Goal: Navigation & Orientation: Find specific page/section

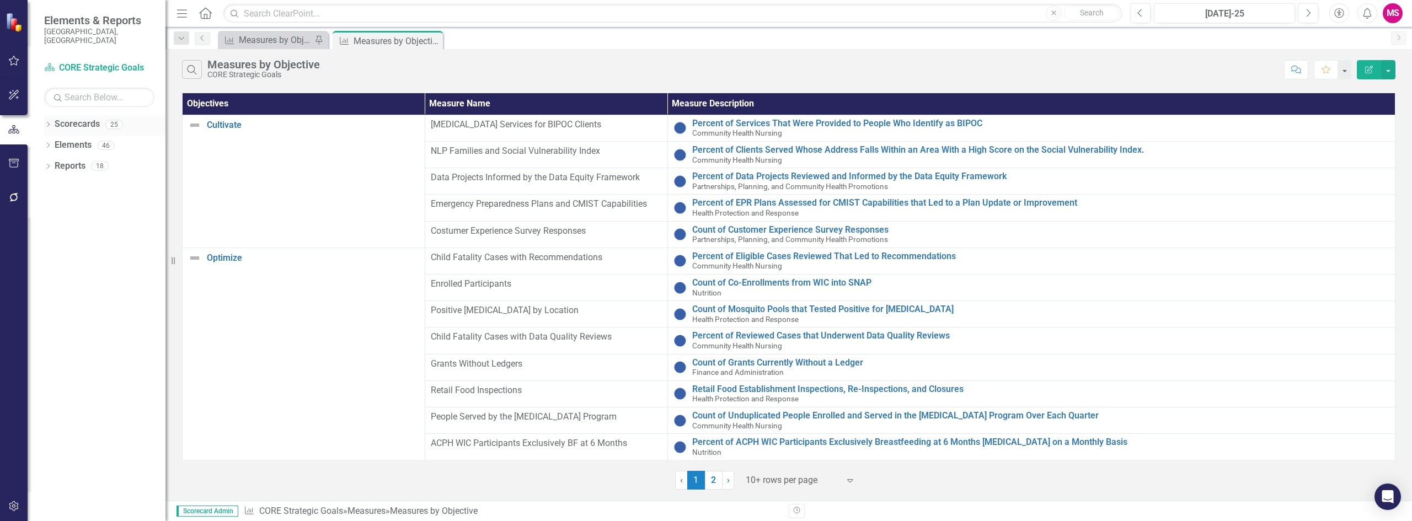
click at [50, 122] on icon "Dropdown" at bounding box center [48, 125] width 8 height 6
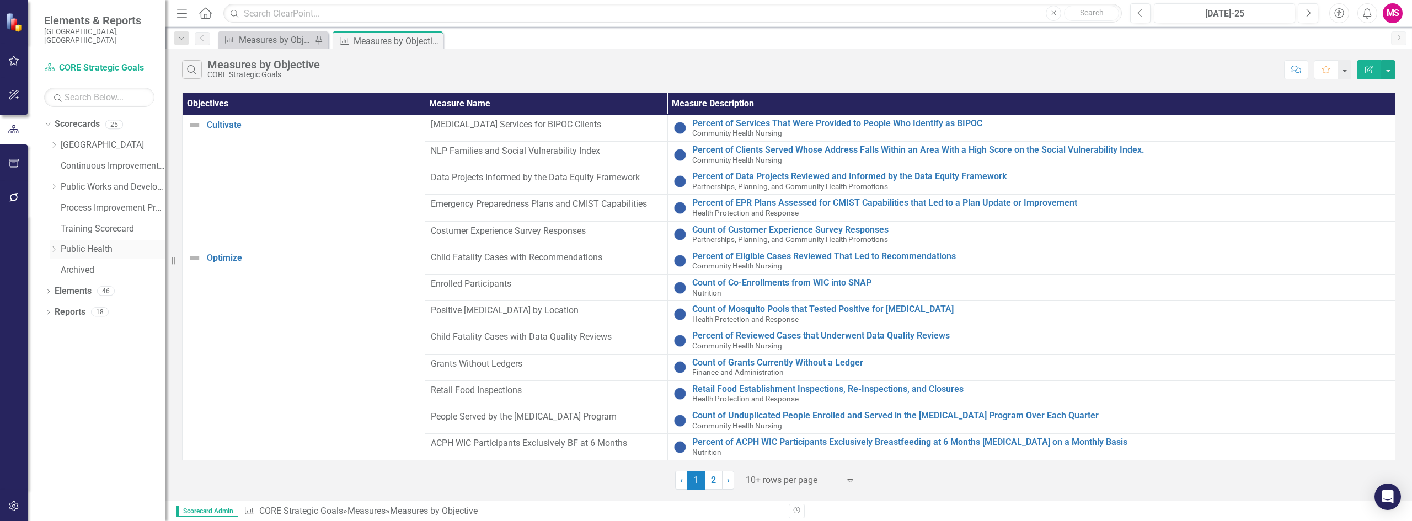
click at [52, 246] on icon "Dropdown" at bounding box center [54, 249] width 8 height 7
click at [101, 327] on link "Community Health Nursing" at bounding box center [119, 333] width 94 height 13
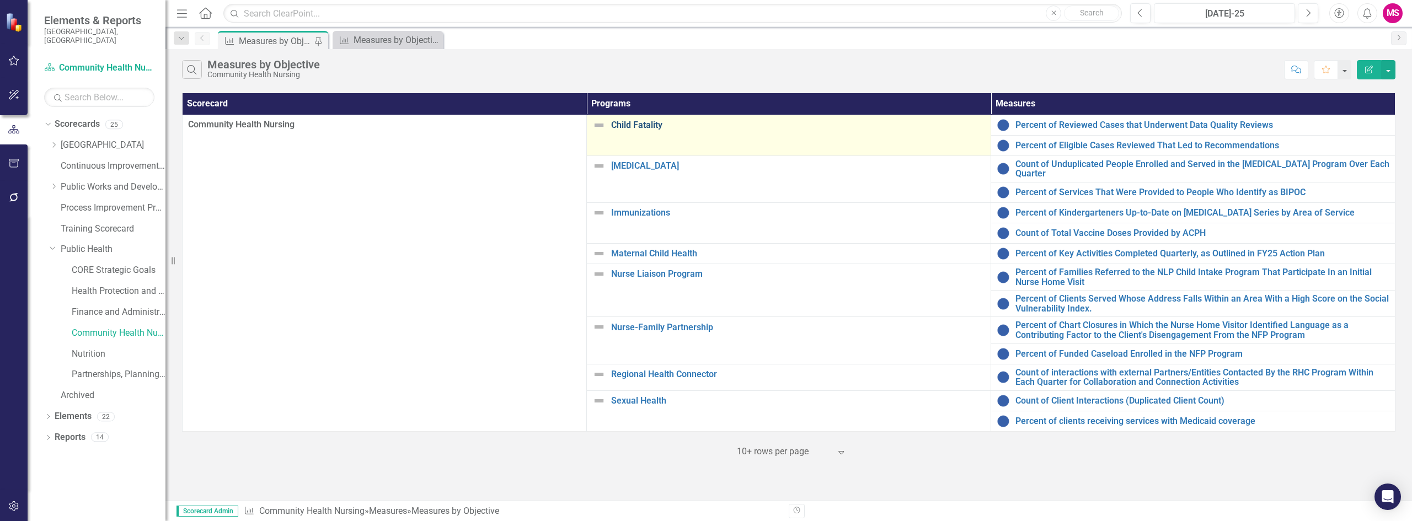
click at [642, 126] on link "Child Fatality" at bounding box center [798, 125] width 374 height 10
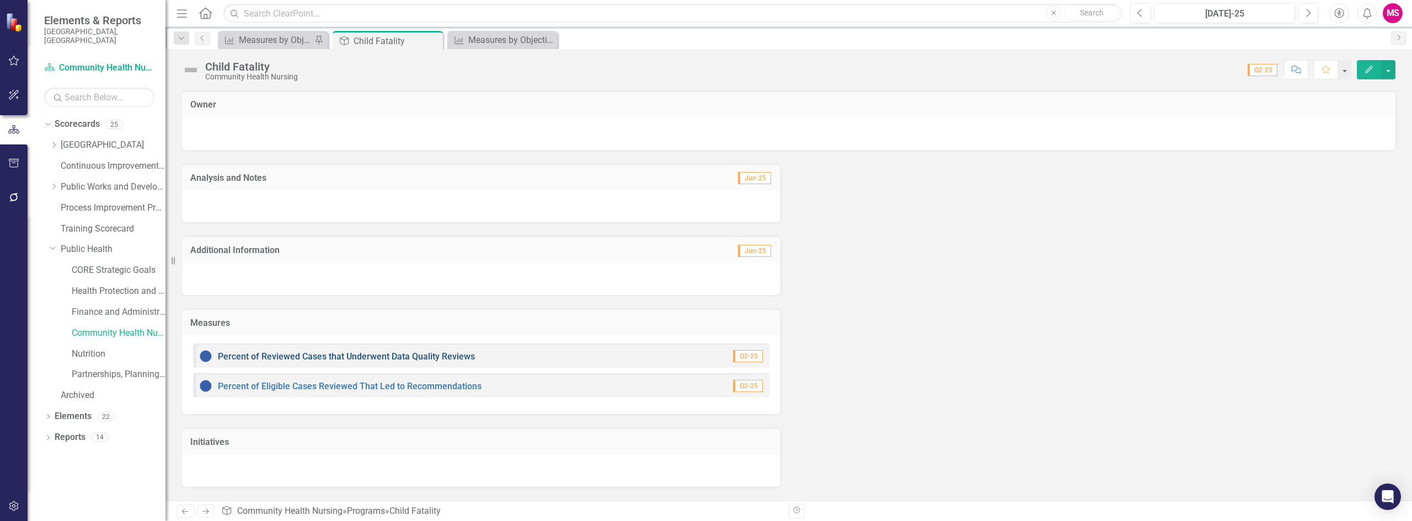
click at [350, 356] on link "Percent of Reviewed Cases that Underwent Data Quality Reviews" at bounding box center [346, 356] width 257 height 10
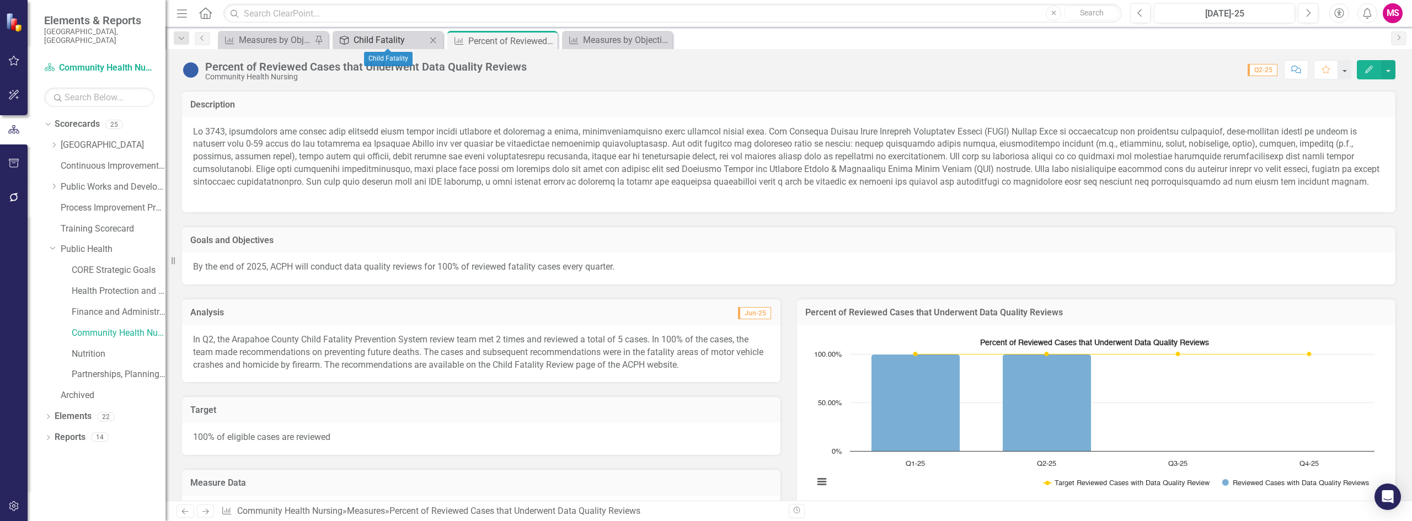
click at [368, 39] on div "Child Fatality" at bounding box center [390, 40] width 73 height 14
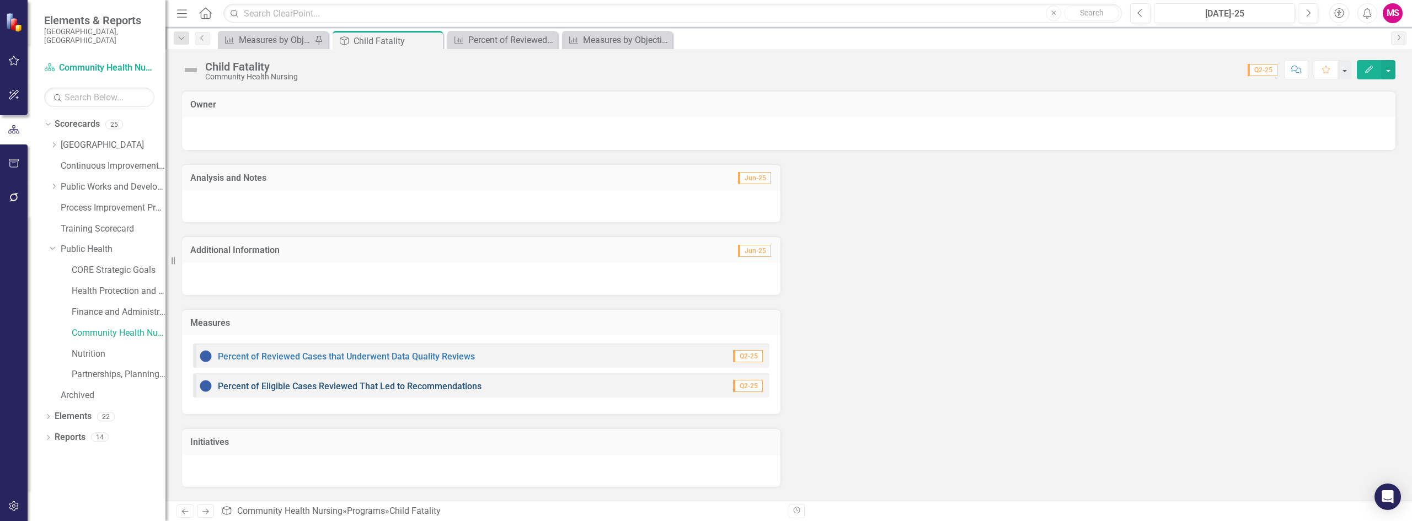
click at [331, 387] on link "Percent of Eligible Cases Reviewed That Led to Recommendations" at bounding box center [350, 386] width 264 height 10
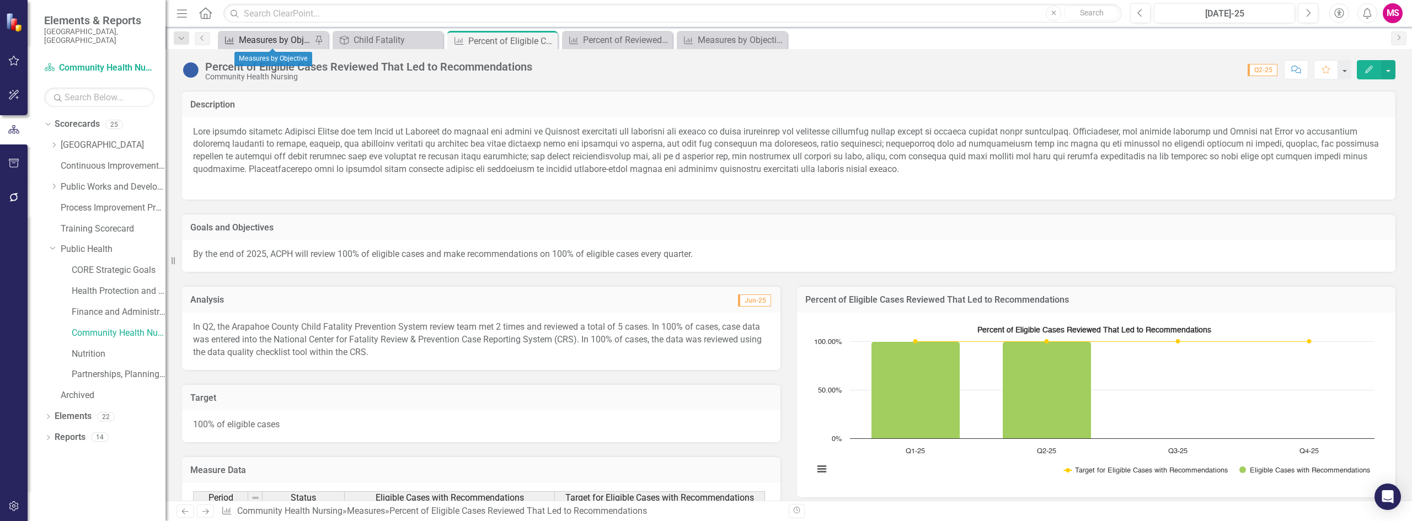
click at [255, 42] on div "Measures by Objective" at bounding box center [275, 40] width 73 height 14
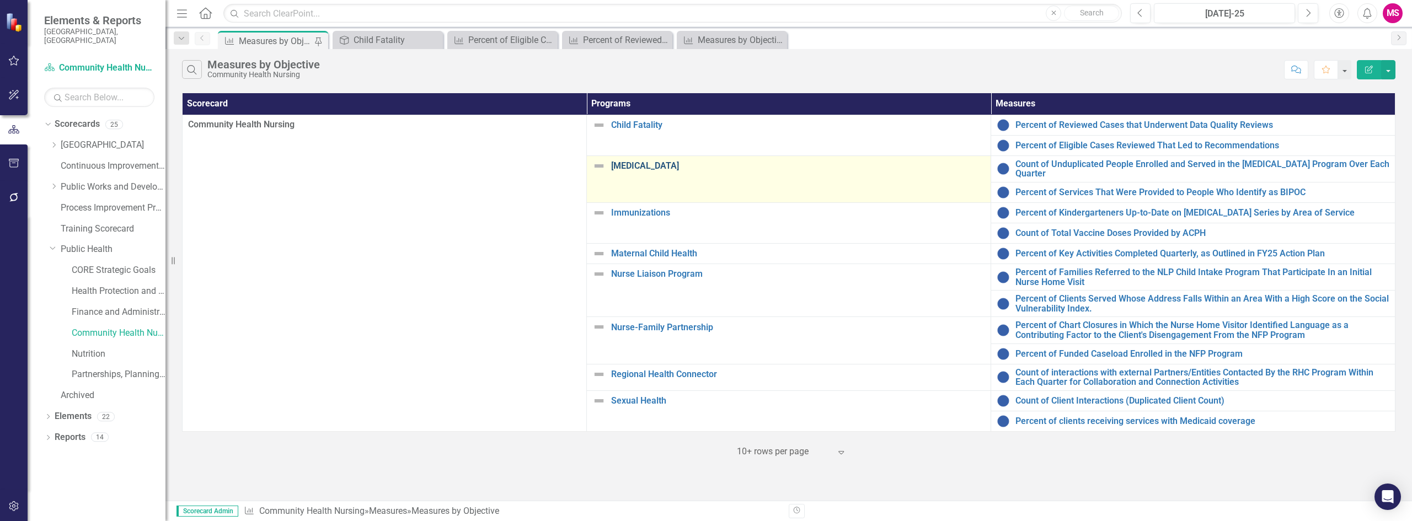
click at [646, 167] on link "Harm Reduction" at bounding box center [798, 166] width 374 height 10
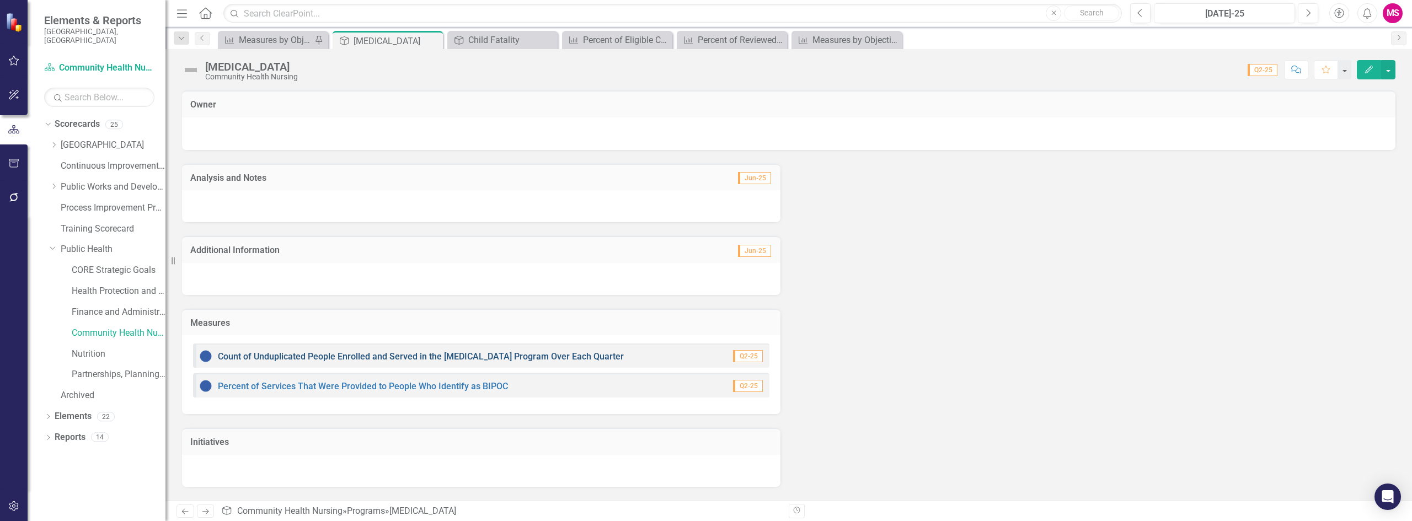
click at [346, 358] on link "Count of Unduplicated People Enrolled and Served in the Harm Reduction Program …" at bounding box center [421, 356] width 406 height 10
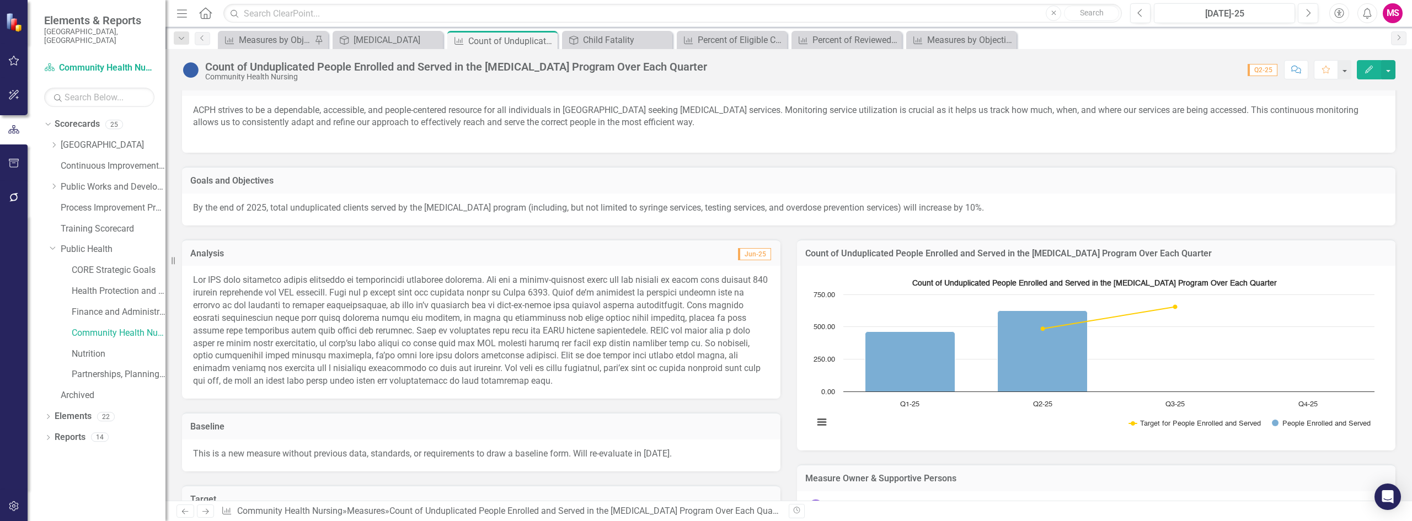
scroll to position [21, 0]
click at [372, 37] on div "Harm Reduction" at bounding box center [390, 40] width 73 height 14
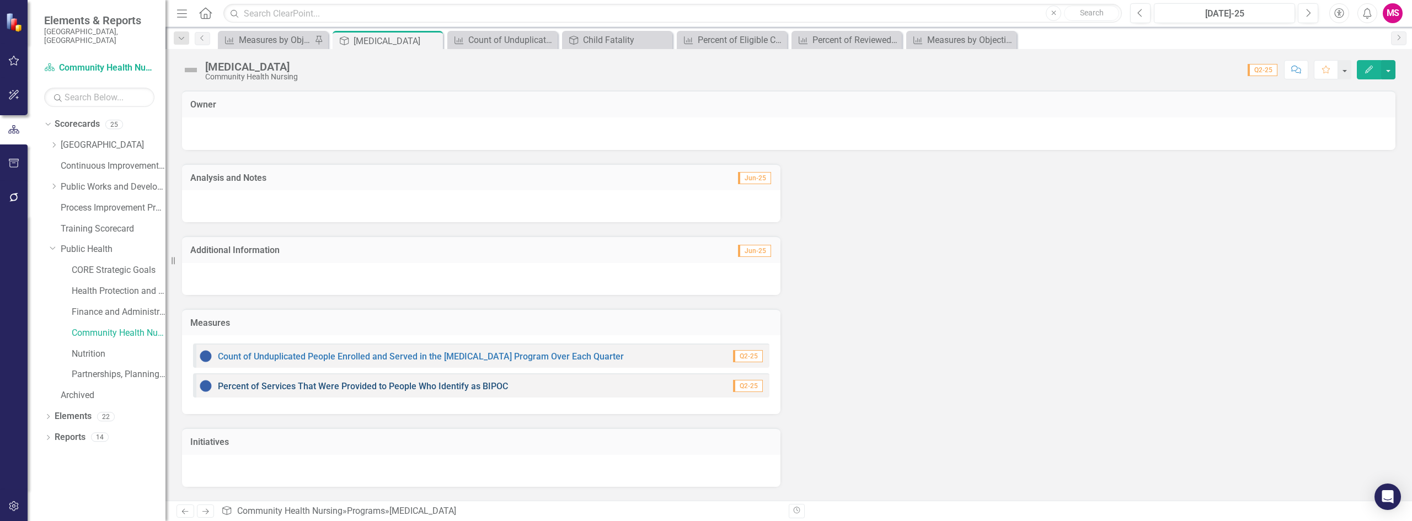
click at [398, 387] on link "Percent of Services That Were Provided to People Who Identify as BIPOC" at bounding box center [363, 386] width 290 height 10
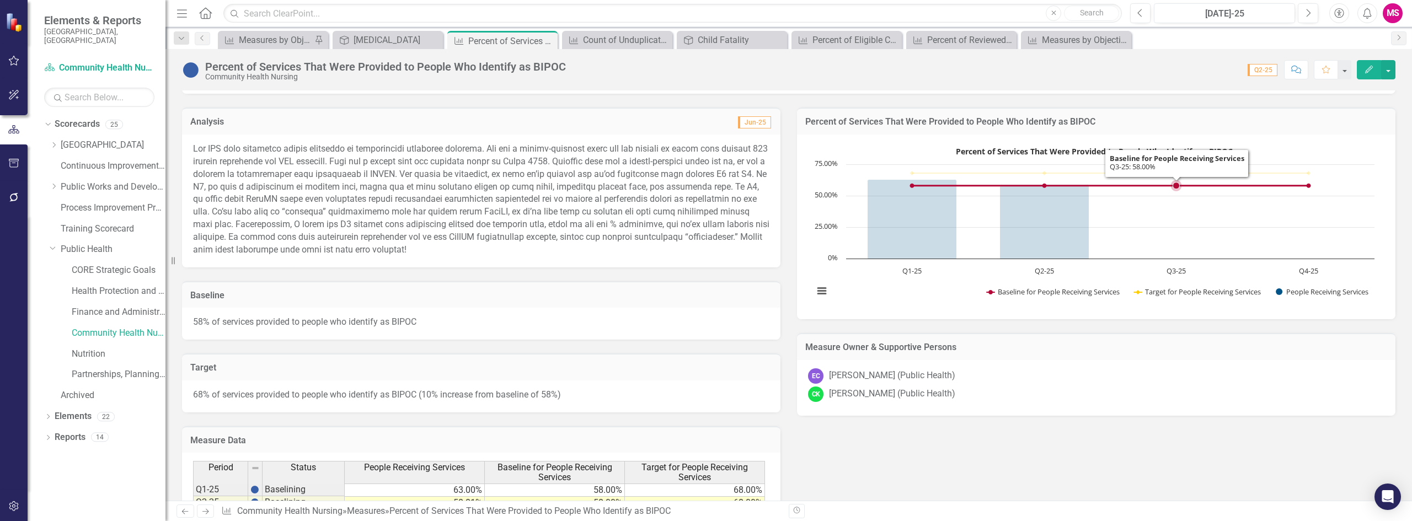
scroll to position [110, 0]
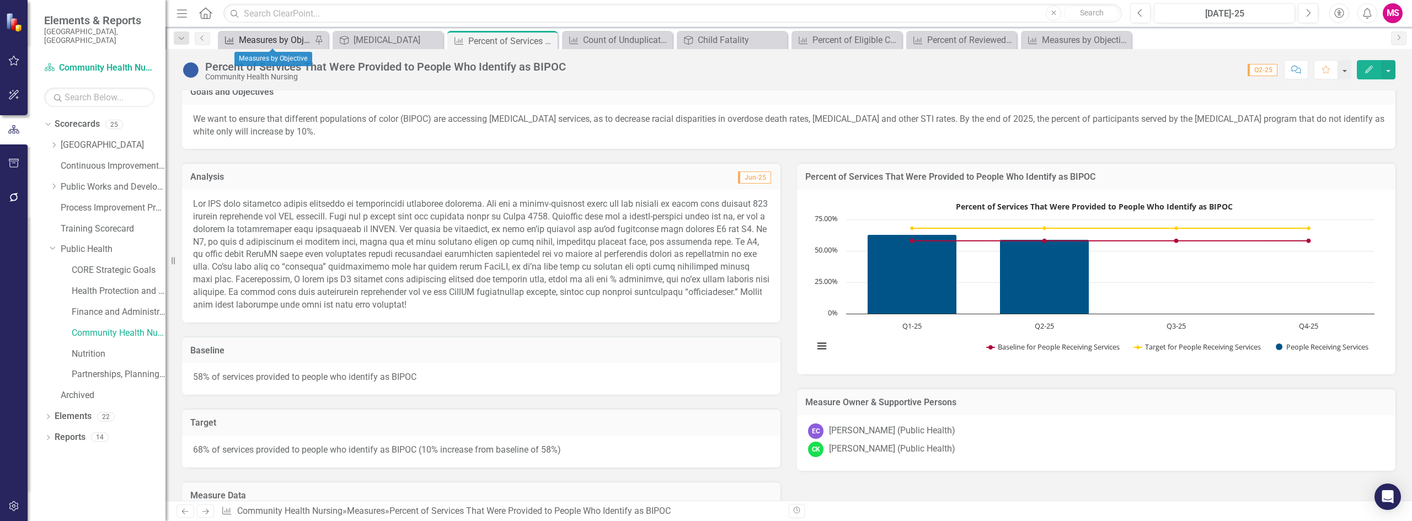
click at [264, 44] on div "Measures by Objective" at bounding box center [275, 40] width 73 height 14
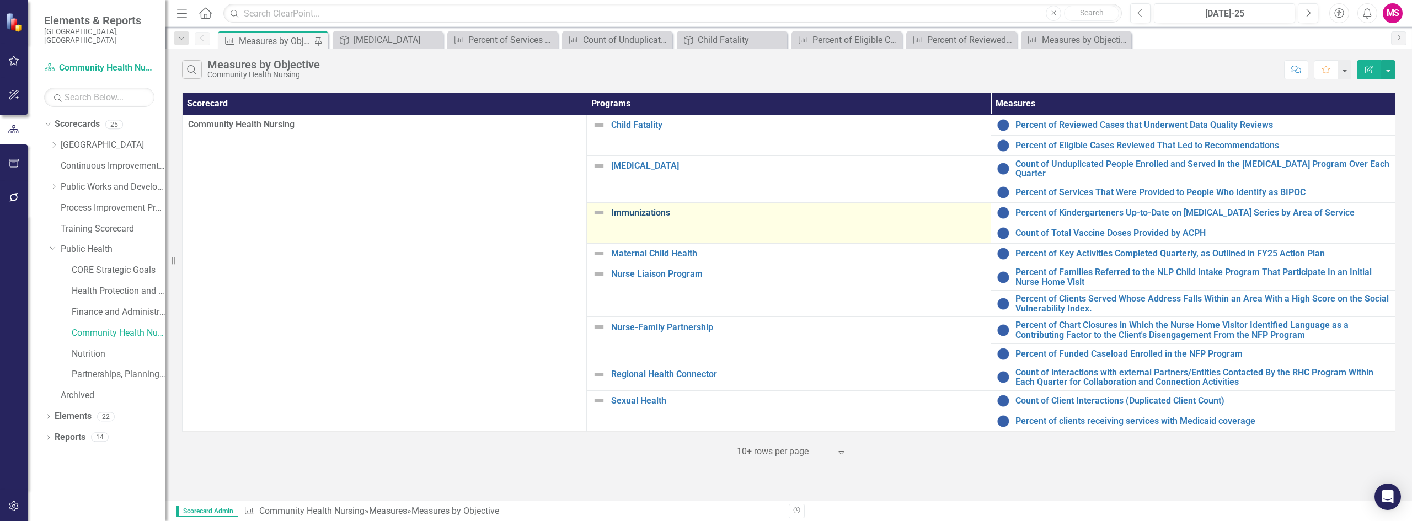
click at [652, 209] on link "Immunizations" at bounding box center [798, 213] width 374 height 10
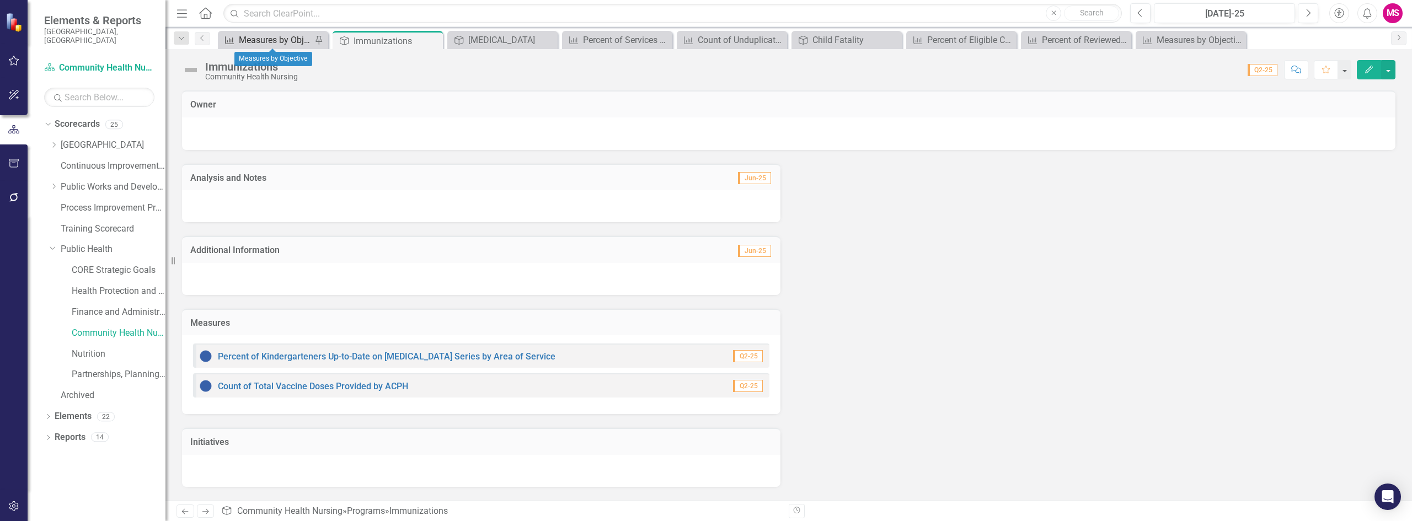
click at [264, 33] on div "Measures by Objective" at bounding box center [275, 40] width 73 height 14
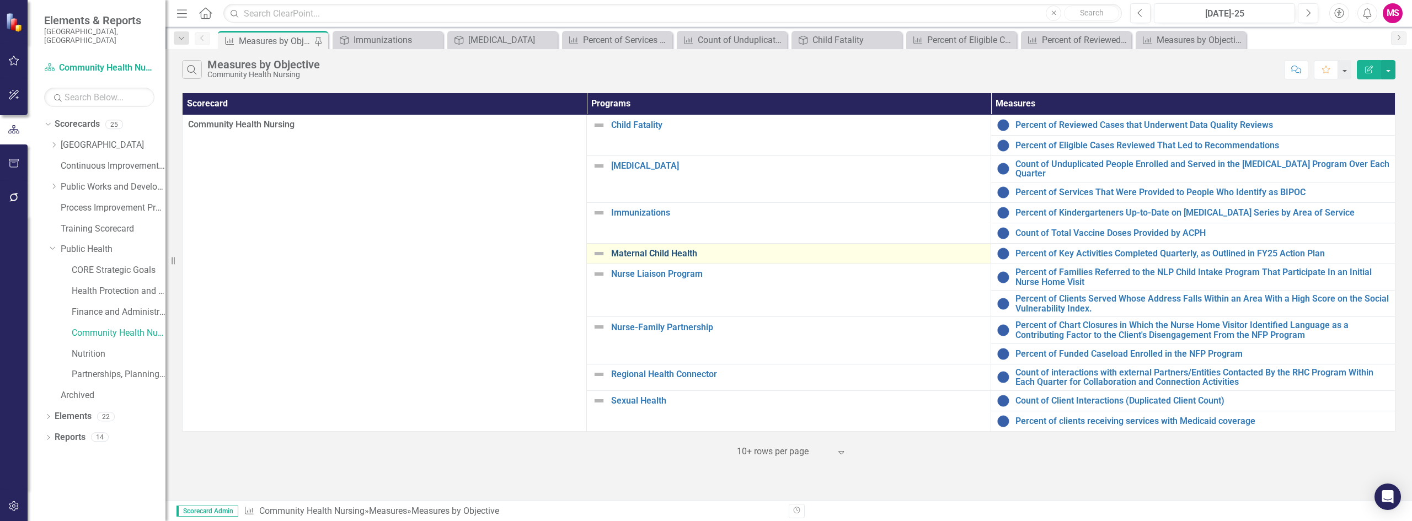
click at [664, 254] on link "Maternal Child Health" at bounding box center [798, 254] width 374 height 10
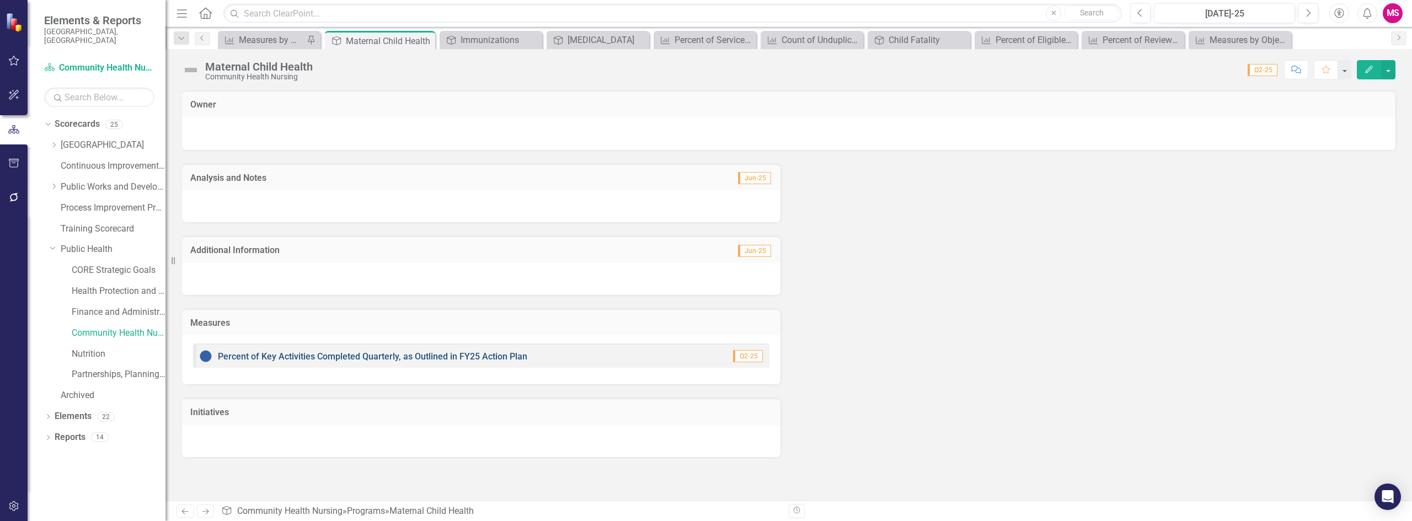
click at [385, 358] on link "Percent of Key Activities Completed Quarterly, as Outlined in FY25 Action Plan" at bounding box center [373, 356] width 310 height 10
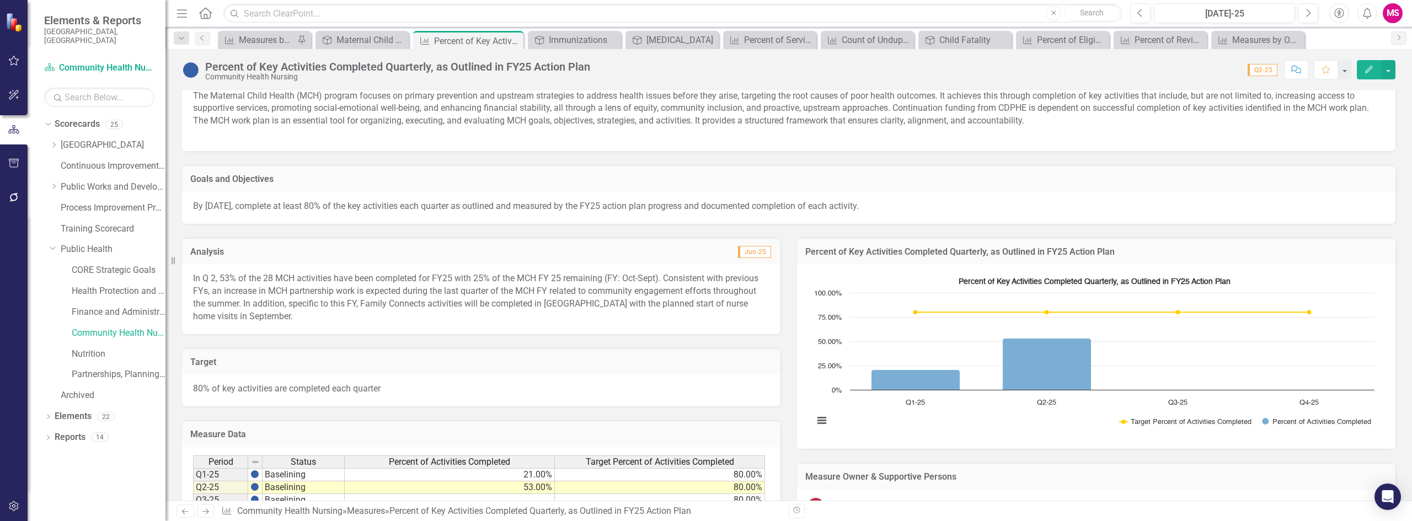
scroll to position [55, 0]
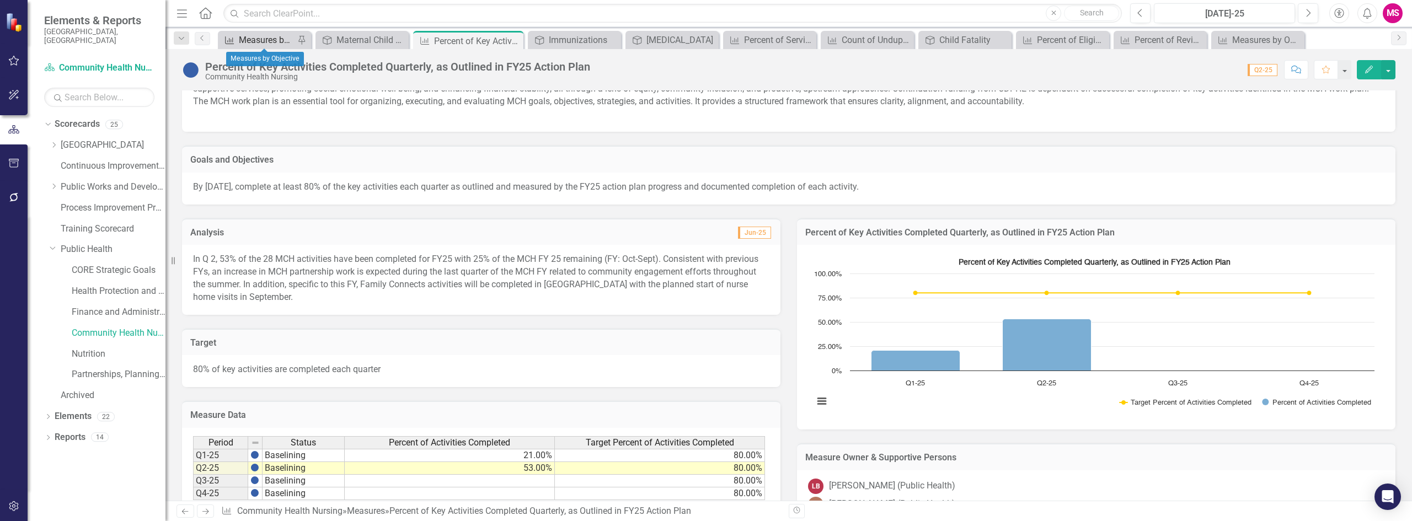
click at [273, 39] on div "Measures by Objective" at bounding box center [267, 40] width 56 height 14
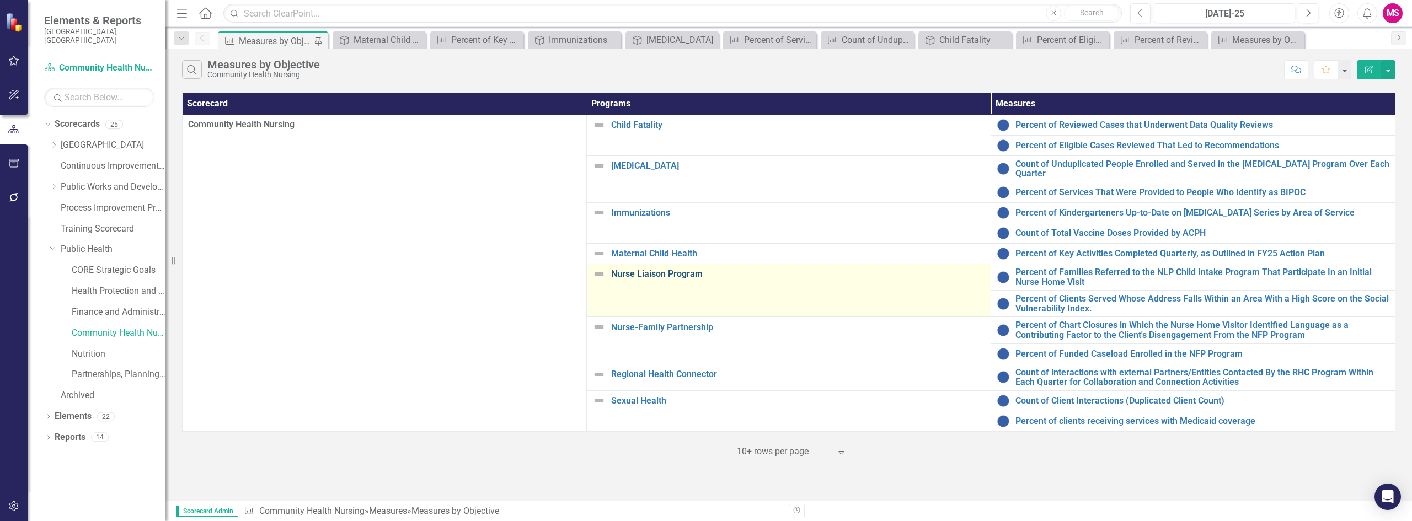
click at [649, 276] on link "Nurse Liaison Program" at bounding box center [798, 274] width 374 height 10
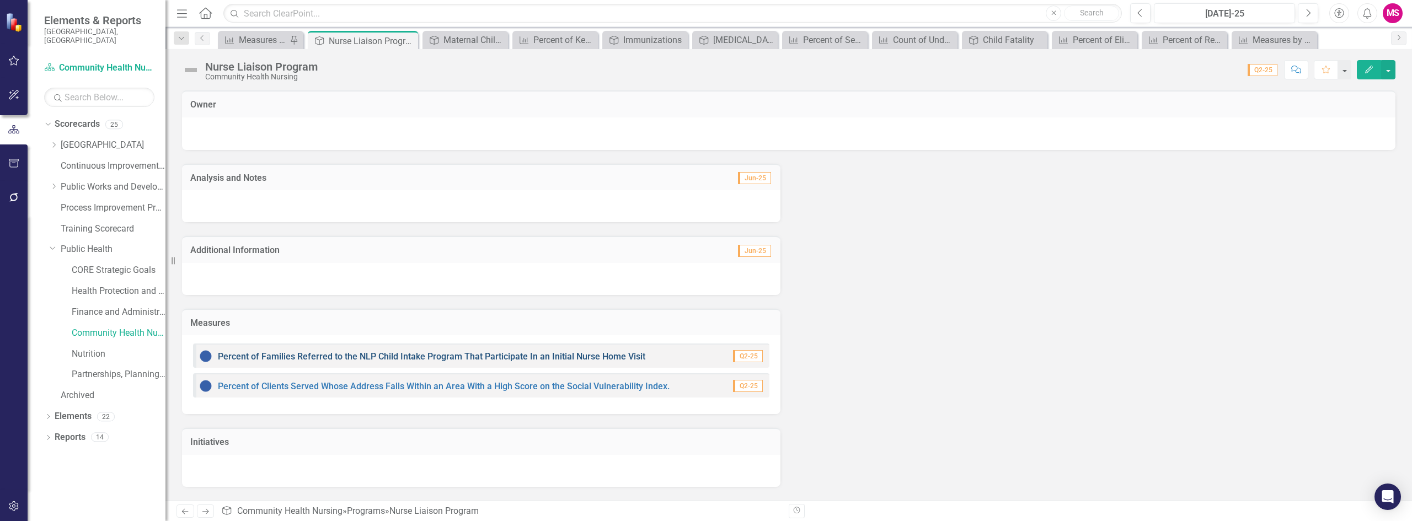
click at [302, 356] on link "Percent of Families Referred to the NLP Child Intake Program That Participate I…" at bounding box center [432, 356] width 428 height 10
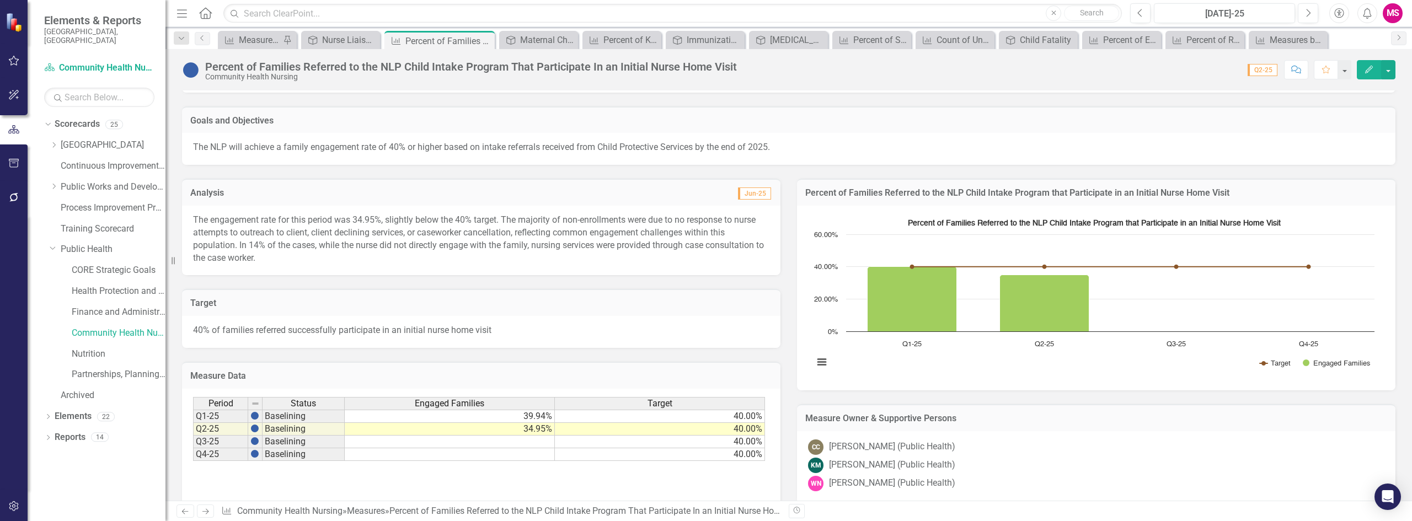
scroll to position [110, 0]
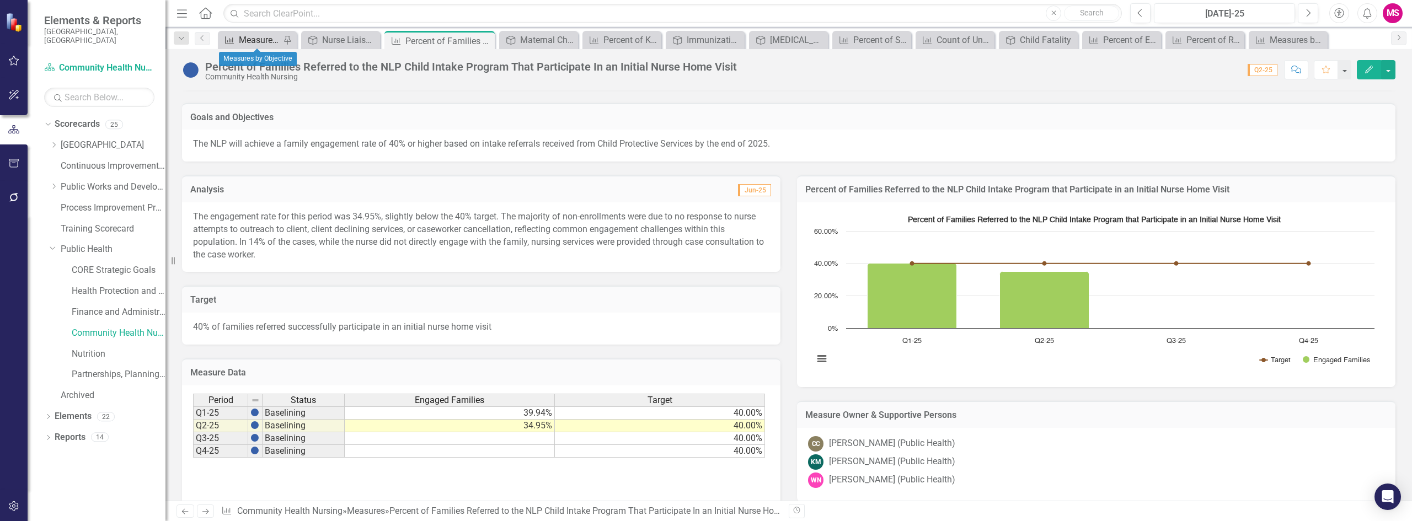
click at [248, 38] on div "Measures by Objective" at bounding box center [259, 40] width 41 height 14
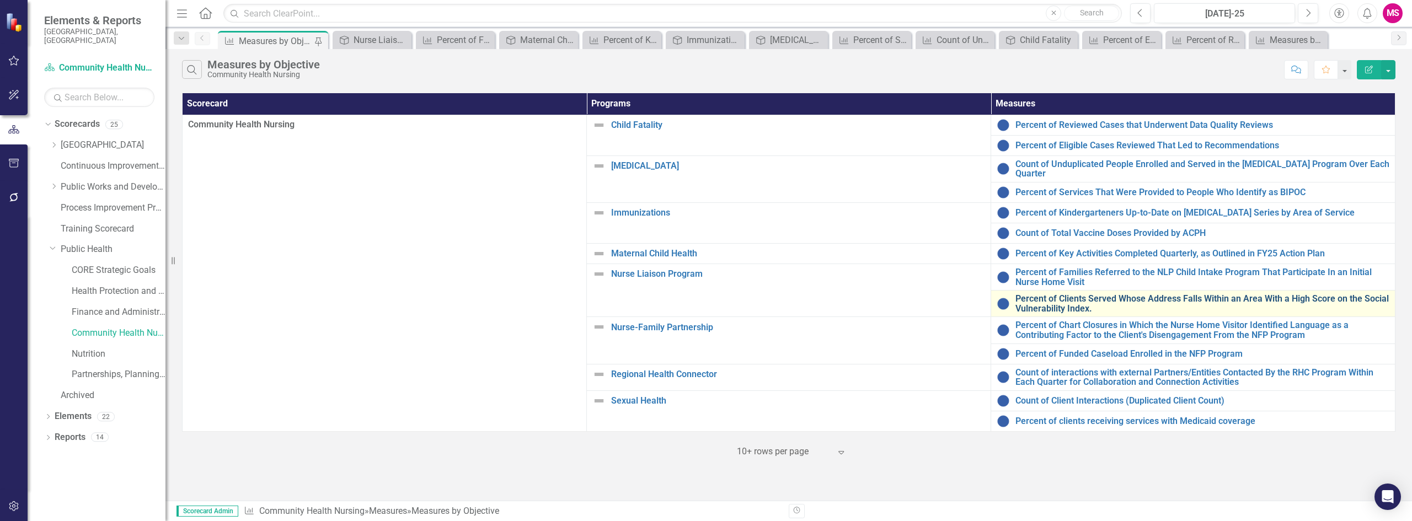
click at [1038, 305] on link "Percent of Clients Served Whose Address Falls Within an Area With a High Score …" at bounding box center [1203, 303] width 374 height 19
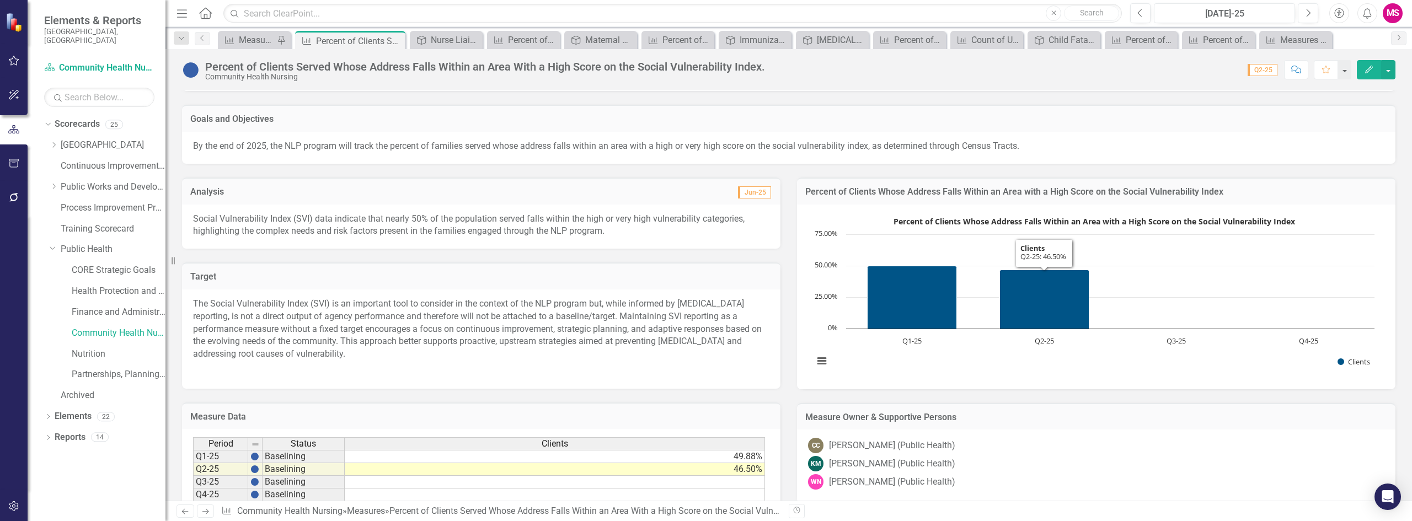
scroll to position [166, 0]
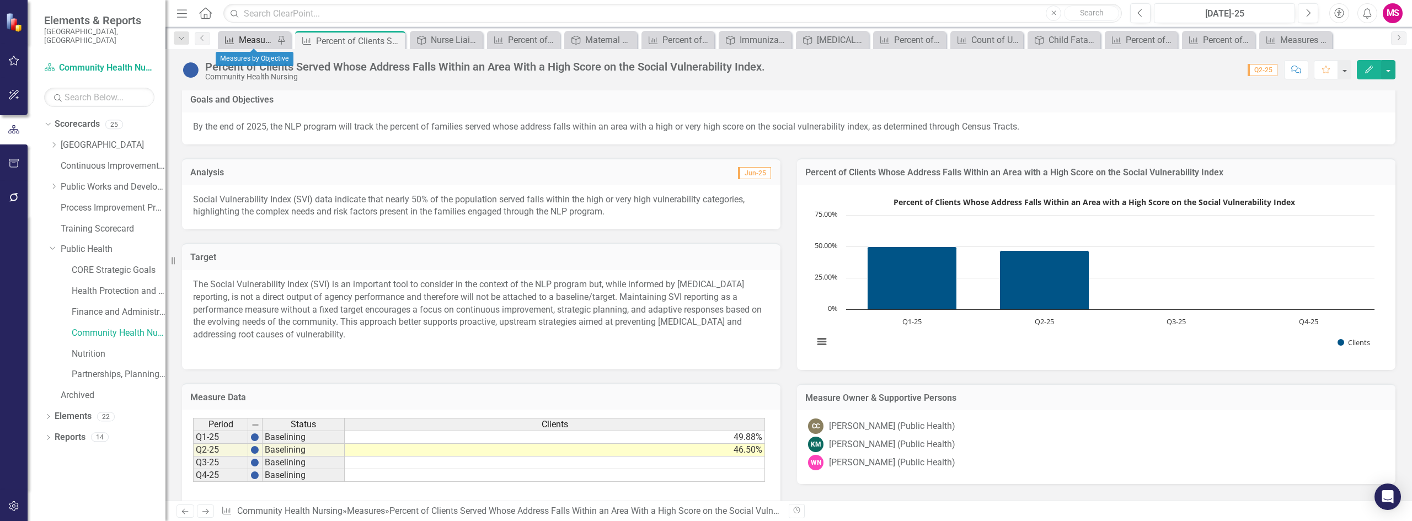
click at [255, 41] on div "Measures by Objective" at bounding box center [256, 40] width 35 height 14
